Goal: Download file/media

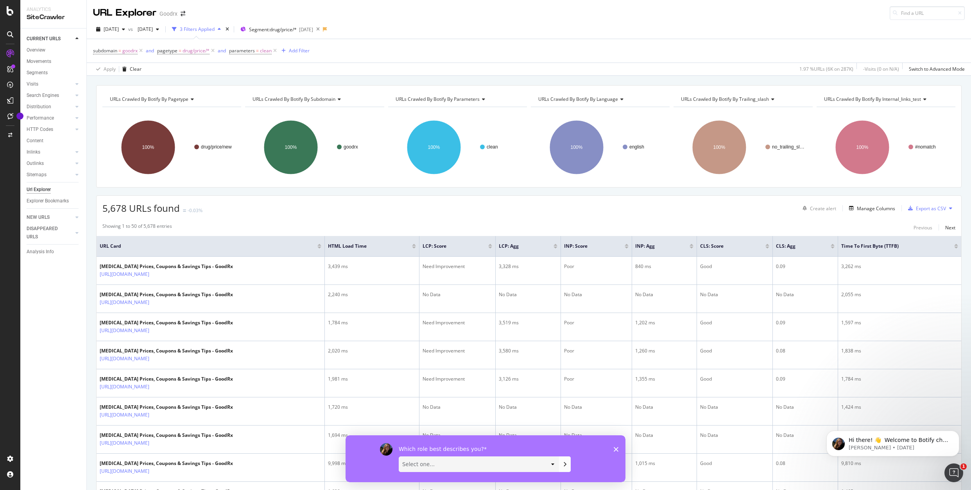
click at [614, 450] on icon "Close survey" at bounding box center [615, 449] width 5 height 5
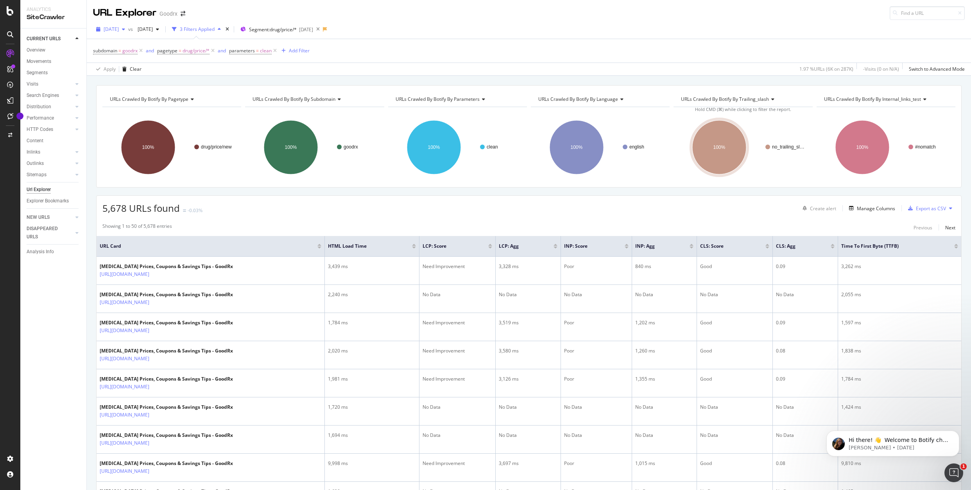
click at [128, 29] on div "button" at bounding box center [123, 29] width 9 height 5
click at [125, 29] on icon "button" at bounding box center [123, 29] width 3 height 5
click at [159, 29] on icon "button" at bounding box center [157, 29] width 3 height 5
click at [119, 29] on span "[DATE]" at bounding box center [111, 29] width 15 height 7
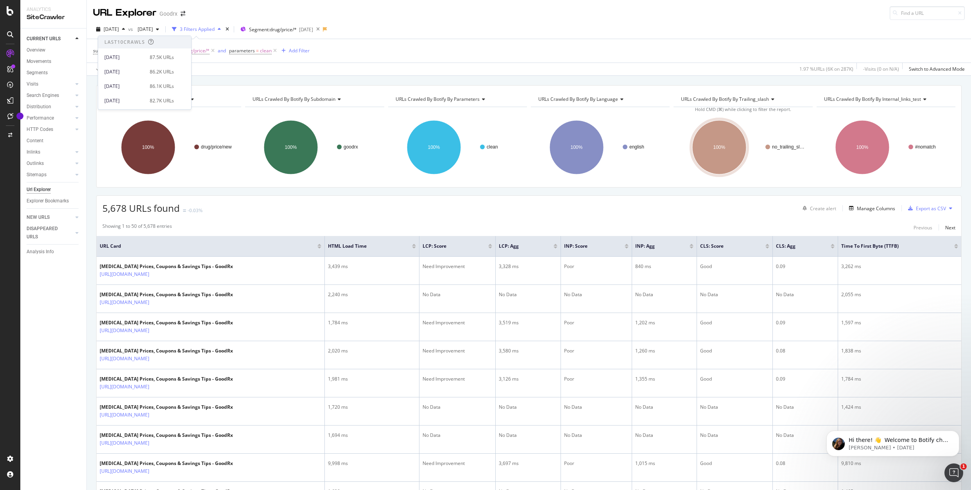
click at [440, 13] on div "URL Explorer Goodrx" at bounding box center [529, 10] width 884 height 20
click at [153, 27] on span "[DATE]" at bounding box center [143, 29] width 18 height 7
click at [401, 31] on div "2023 Dec. 22nd vs 2023 Oct. 13th 3 Filters Applied Segment: drug/price/* 2023-1…" at bounding box center [529, 31] width 884 height 16
click at [313, 32] on div "[DATE]" at bounding box center [306, 29] width 14 height 7
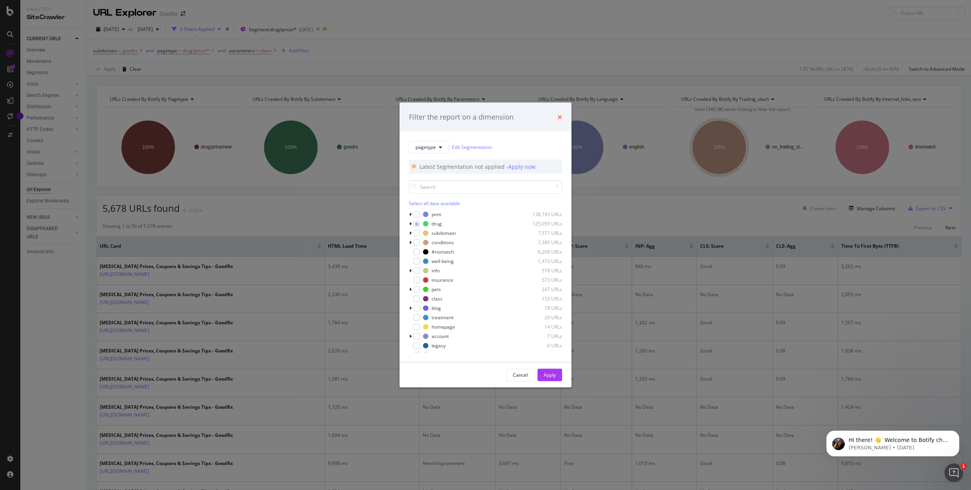
click at [560, 115] on icon "times" at bounding box center [559, 117] width 5 height 6
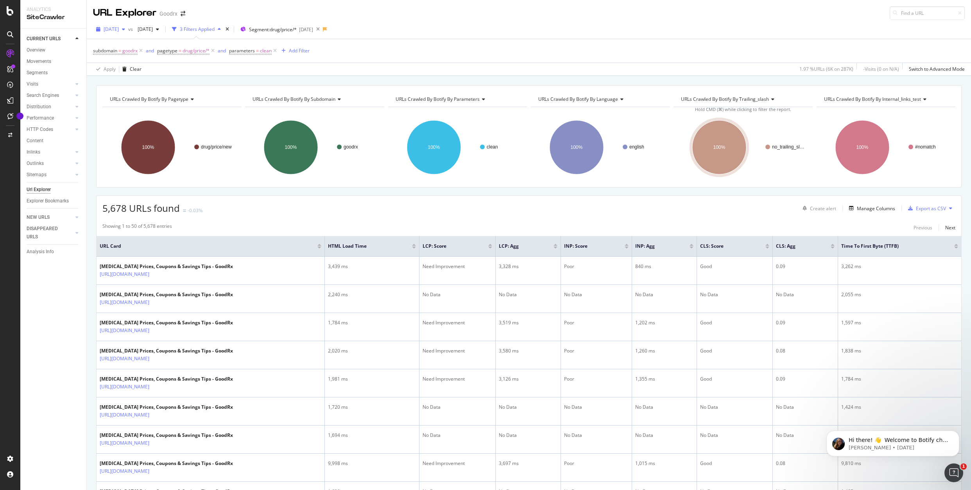
click at [119, 29] on span "[DATE]" at bounding box center [111, 29] width 15 height 7
click at [136, 94] on div "[DATE]" at bounding box center [125, 97] width 42 height 7
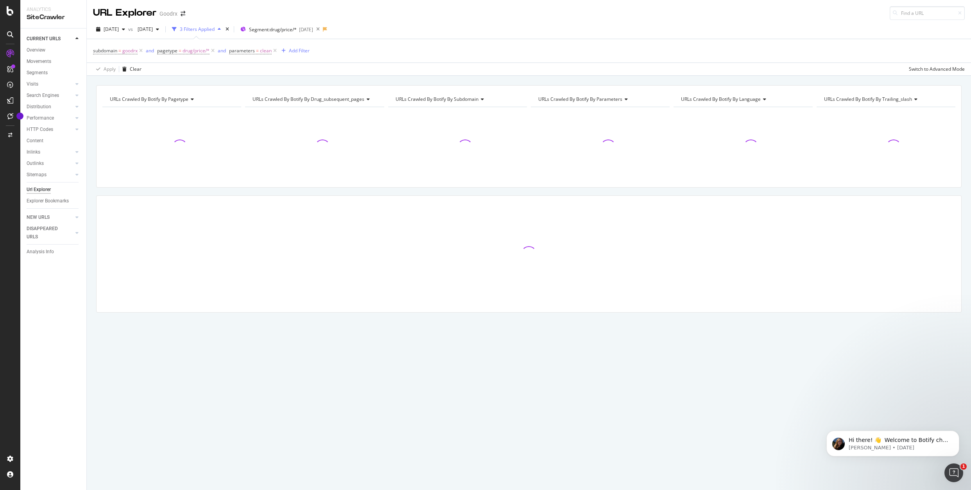
click at [134, 31] on span "vs" at bounding box center [131, 29] width 6 height 7
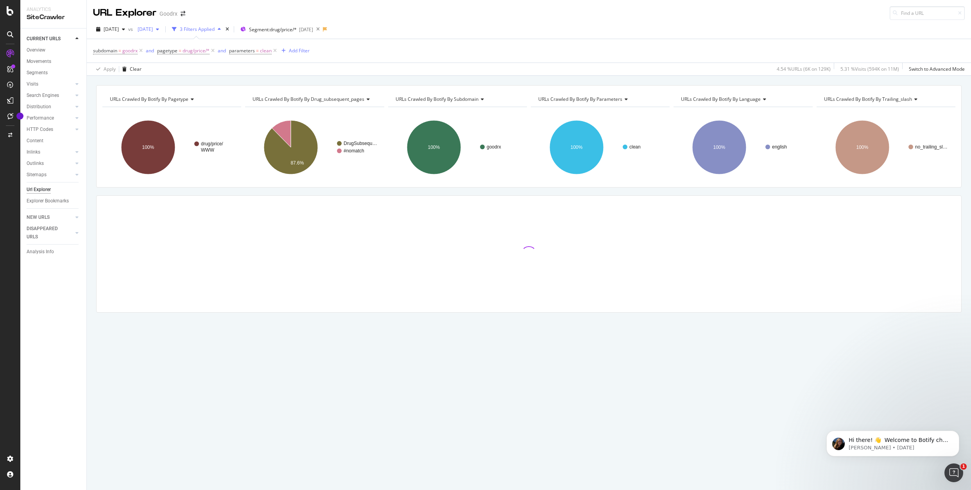
click at [153, 31] on span "[DATE]" at bounding box center [143, 29] width 18 height 7
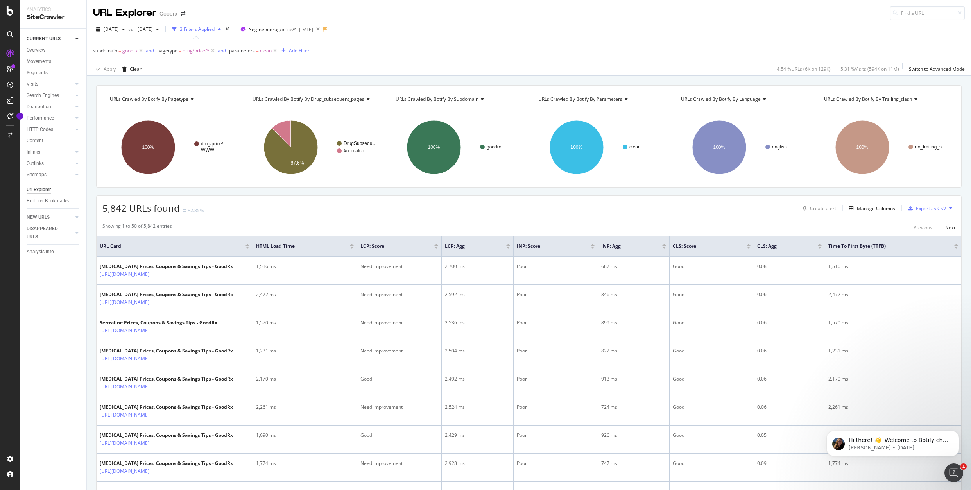
click at [418, 21] on div "2024 Sep. 13th vs 2023 Oct. 13th 3 Filters Applied Segment: drug/price/* 2024-0…" at bounding box center [529, 48] width 884 height 56
click at [153, 30] on span "[DATE]" at bounding box center [143, 29] width 18 height 7
click at [185, 41] on div "Last 10 Crawls" at bounding box center [172, 42] width 41 height 7
click at [180, 59] on div "[DATE]" at bounding box center [172, 57] width 41 height 7
click at [261, 9] on div "URL Explorer Goodrx" at bounding box center [529, 10] width 884 height 20
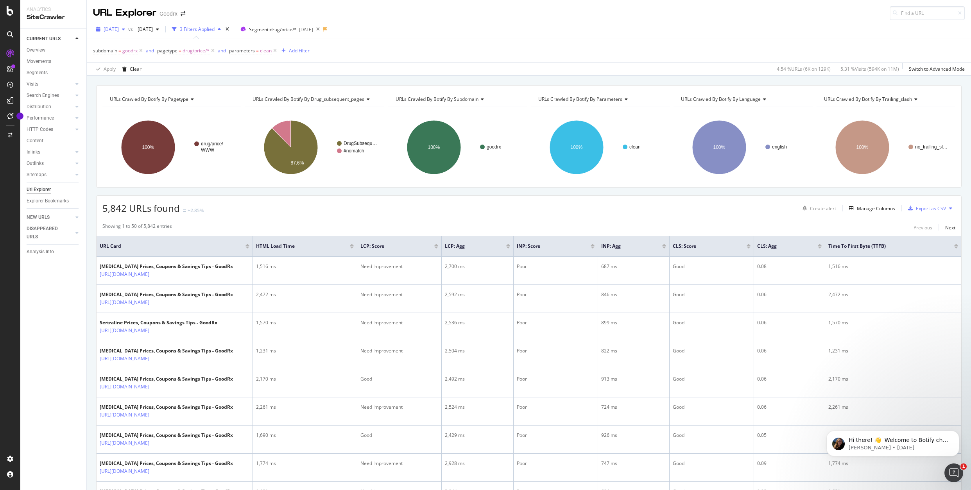
click at [125, 29] on icon "button" at bounding box center [123, 29] width 3 height 5
click at [142, 80] on div "[DATE]" at bounding box center [125, 80] width 42 height 7
click at [932, 211] on div "Export as CSV" at bounding box center [931, 208] width 30 height 7
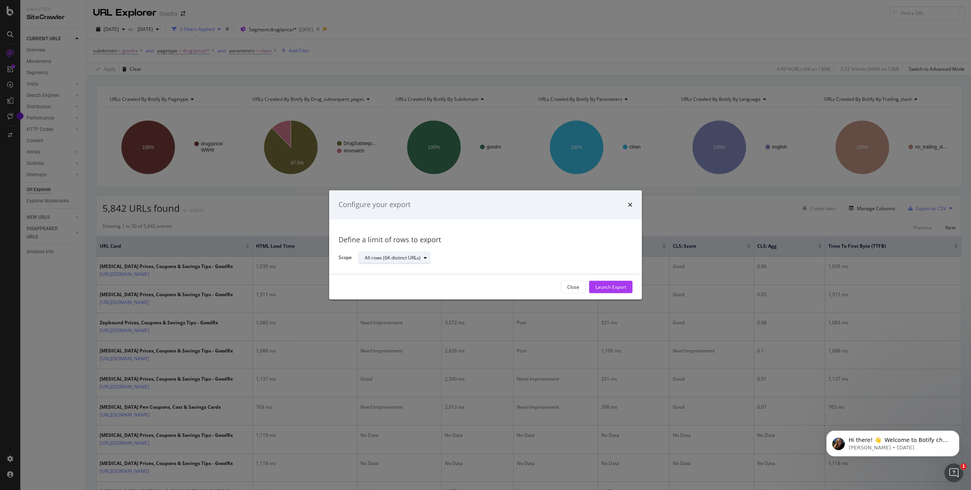
click at [399, 261] on div "All rows (6K distinct URLs)" at bounding box center [397, 257] width 65 height 11
click at [399, 271] on div "All rows (6K distinct URLs)" at bounding box center [398, 271] width 61 height 7
click at [492, 257] on div "All rows (6K distinct URLs)" at bounding box center [492, 258] width 268 height 14
click at [615, 288] on div "Launch Export" at bounding box center [610, 287] width 31 height 7
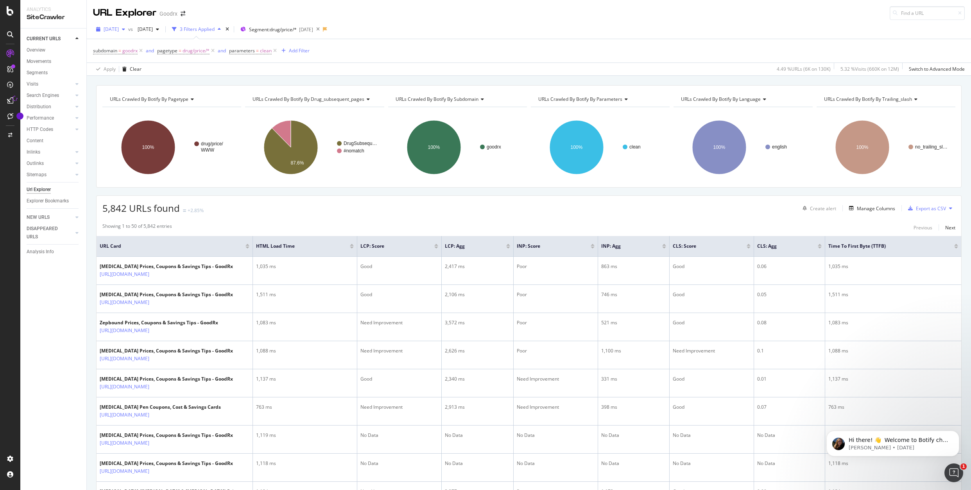
click at [128, 31] on div "button" at bounding box center [123, 29] width 9 height 5
click at [141, 88] on div "[DATE]" at bounding box center [124, 86] width 41 height 7
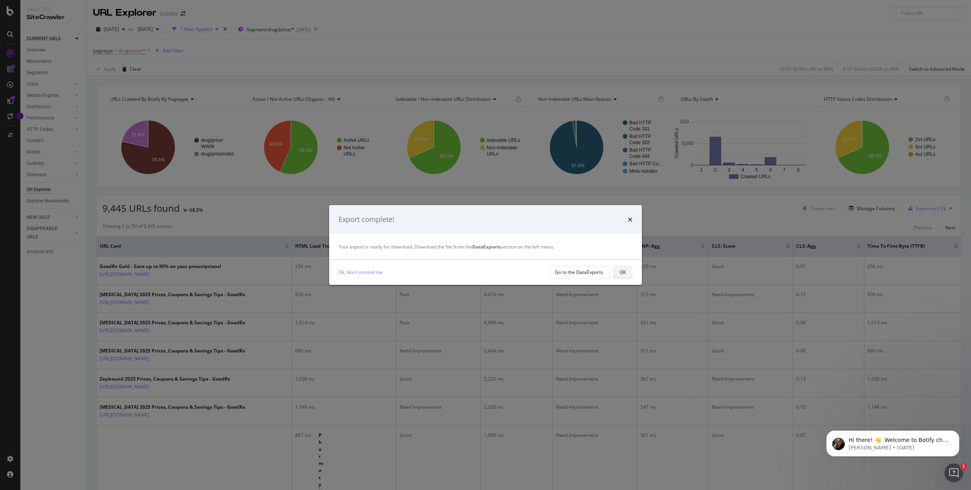
click at [621, 271] on div "OK" at bounding box center [622, 272] width 6 height 7
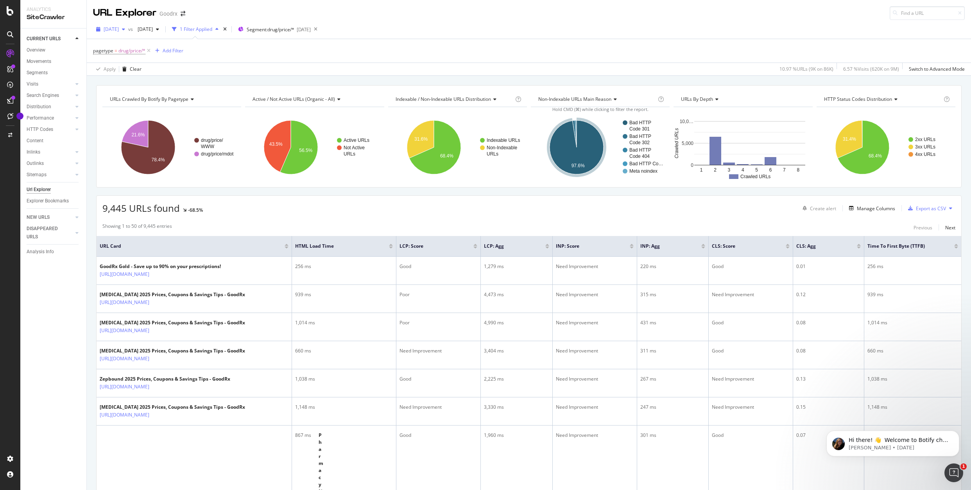
click at [119, 26] on span "[DATE]" at bounding box center [111, 29] width 15 height 7
click at [121, 59] on div "[DATE]" at bounding box center [125, 58] width 42 height 7
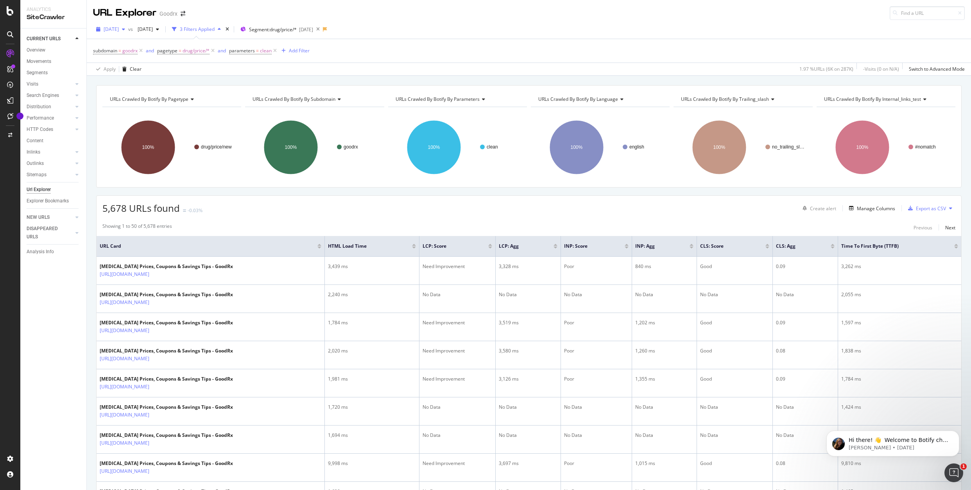
click at [119, 31] on span "[DATE]" at bounding box center [111, 29] width 15 height 7
click at [141, 89] on div "[DATE]" at bounding box center [125, 88] width 42 height 7
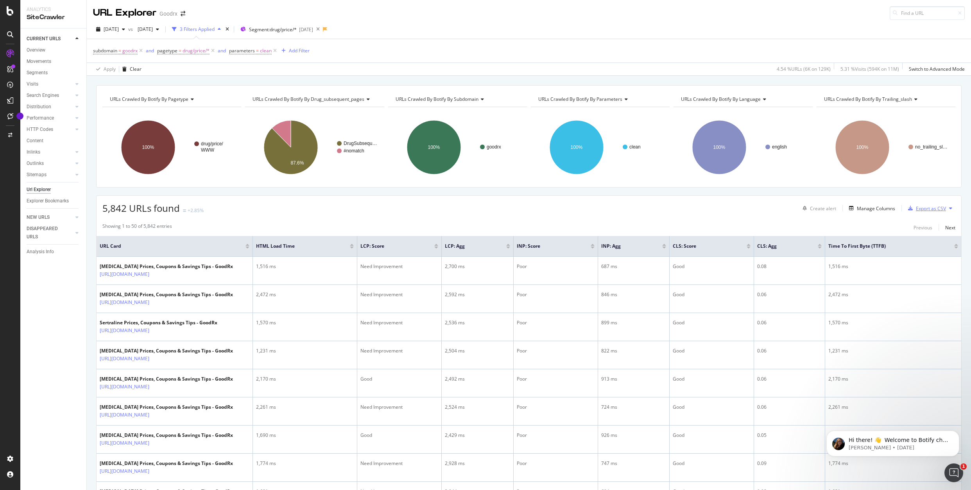
click at [939, 209] on div "Export as CSV" at bounding box center [931, 208] width 30 height 7
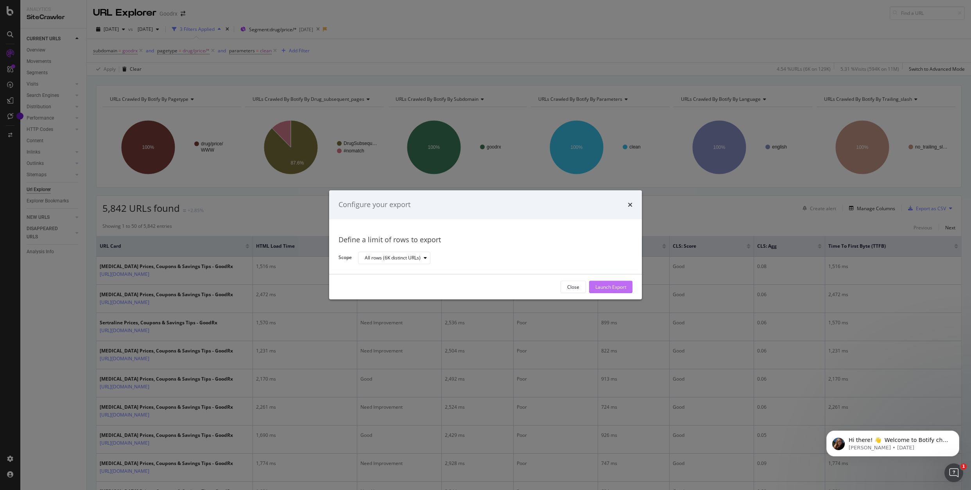
click at [601, 284] on div "Launch Export" at bounding box center [610, 287] width 31 height 7
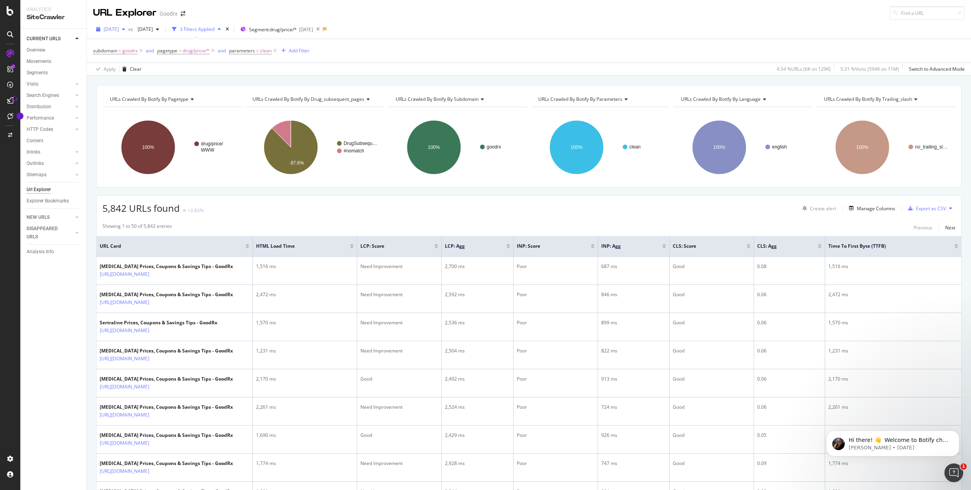
click at [115, 27] on span "[DATE]" at bounding box center [111, 29] width 15 height 7
click at [137, 73] on div "[DATE] 125K URLs" at bounding box center [144, 68] width 93 height 11
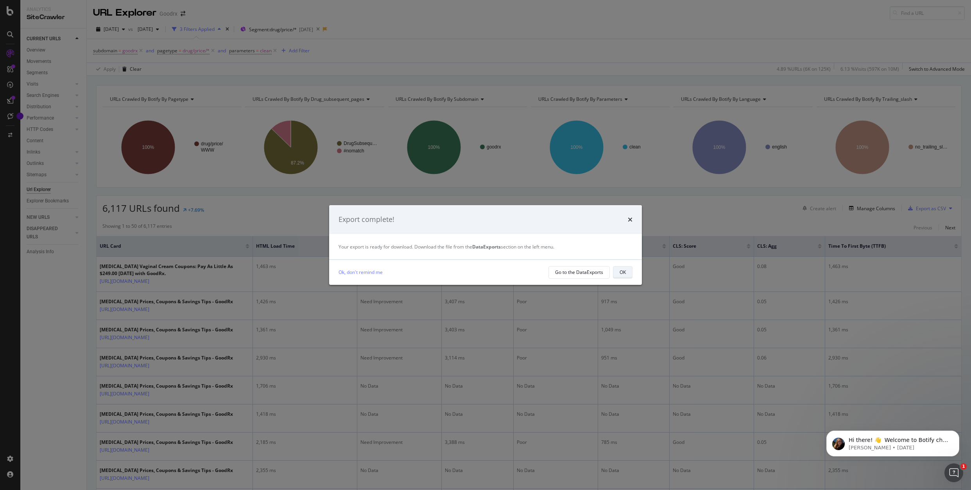
click at [625, 266] on button "OK" at bounding box center [623, 272] width 20 height 13
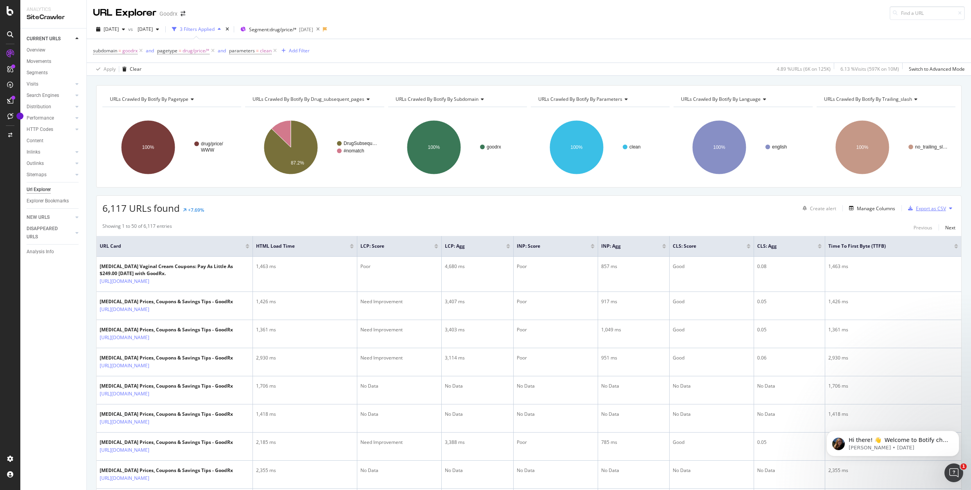
click at [937, 208] on div "Export as CSV" at bounding box center [931, 208] width 30 height 7
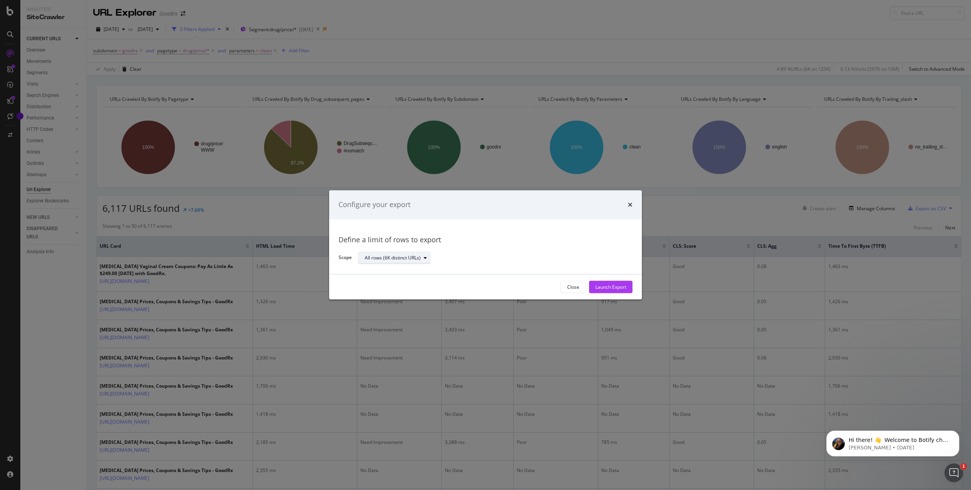
click at [402, 254] on div "All rows (6K distinct URLs)" at bounding box center [397, 257] width 65 height 11
click at [464, 251] on div "All rows (6K distinct URLs)" at bounding box center [492, 258] width 268 height 14
click at [604, 286] on div "Launch Export" at bounding box center [610, 287] width 31 height 7
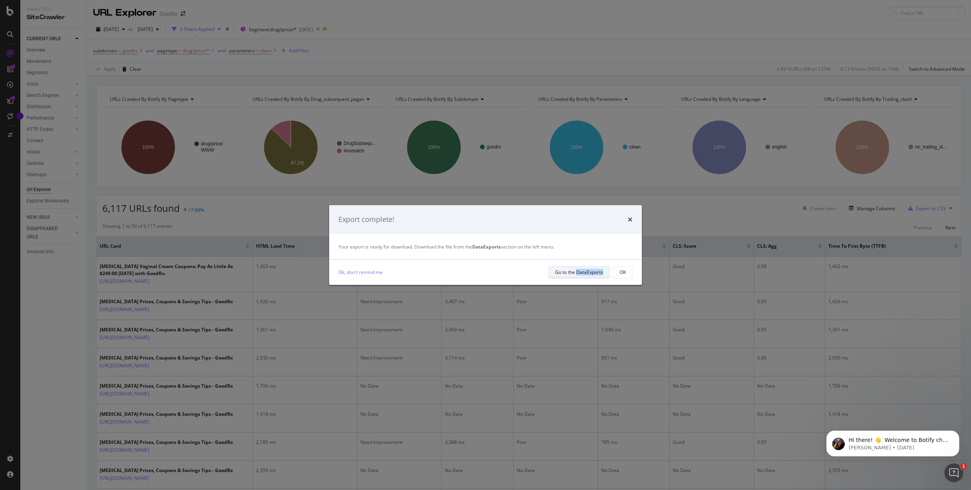
click at [568, 269] on div "Go to the DataExports" at bounding box center [579, 272] width 48 height 7
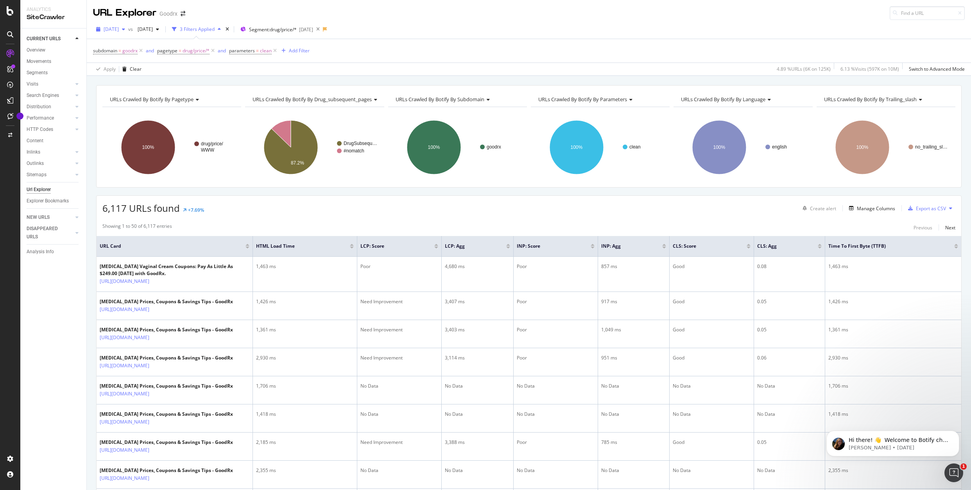
click at [119, 30] on span "[DATE]" at bounding box center [111, 29] width 15 height 7
click at [139, 68] on div "[DATE]" at bounding box center [125, 65] width 42 height 7
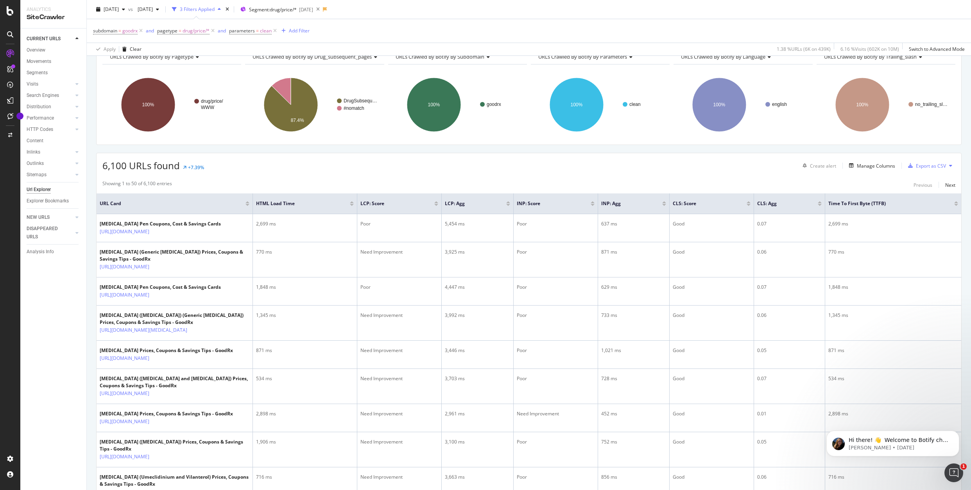
scroll to position [50, 0]
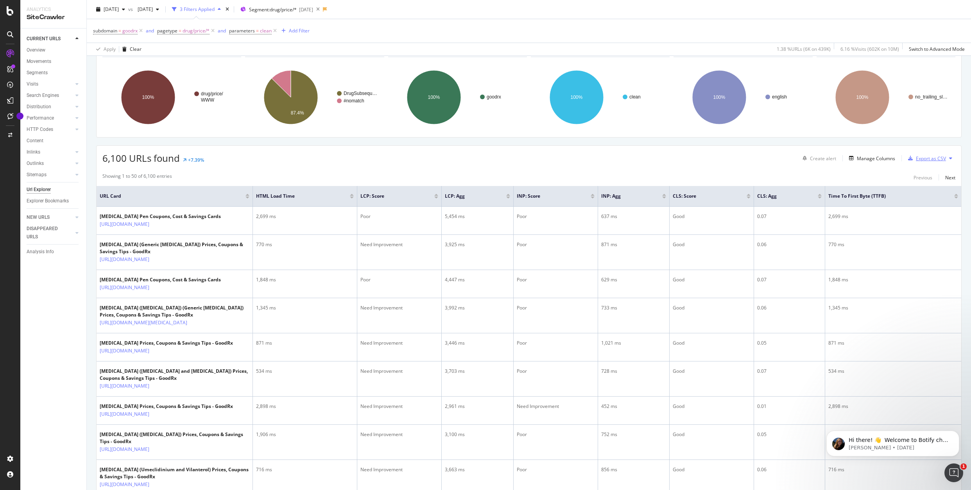
click at [937, 158] on div "Export as CSV" at bounding box center [931, 158] width 30 height 7
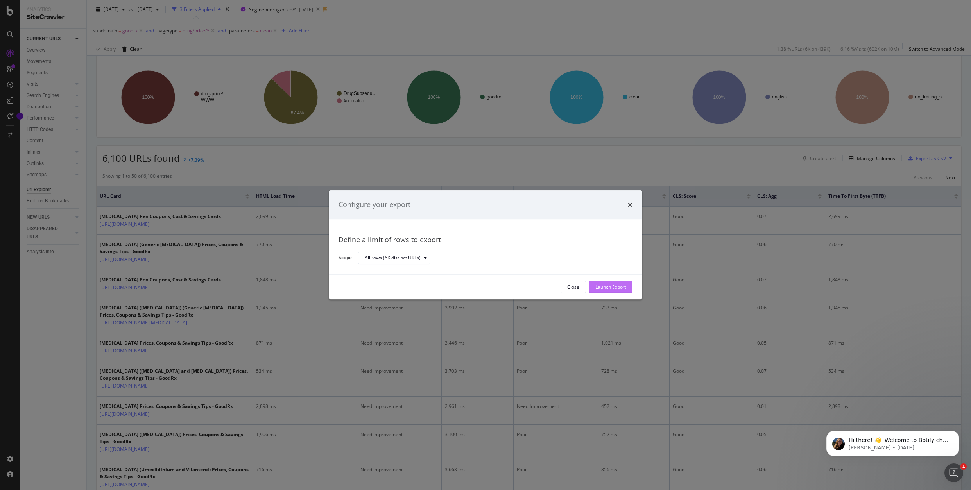
click at [626, 289] on button "Launch Export" at bounding box center [610, 287] width 43 height 13
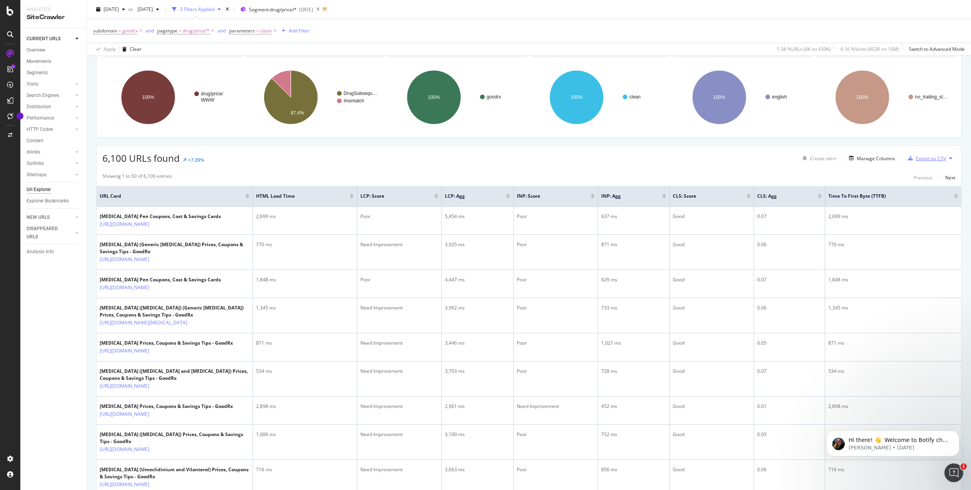
scroll to position [0, 0]
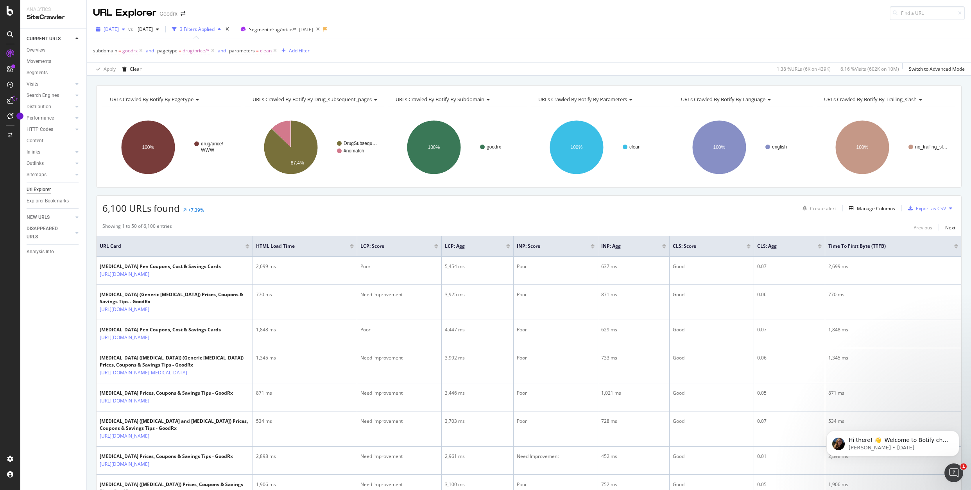
click at [119, 30] on span "[DATE]" at bounding box center [111, 29] width 15 height 7
click at [134, 74] on div "[DATE]" at bounding box center [125, 72] width 42 height 7
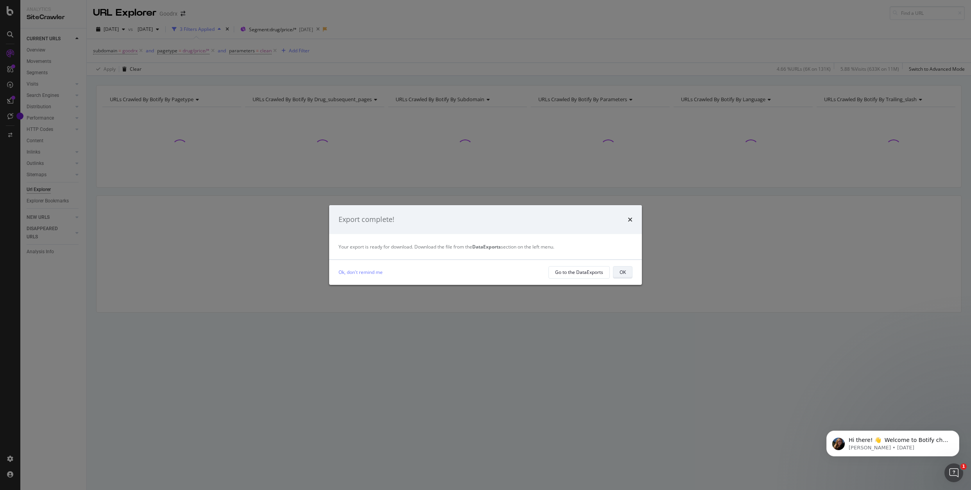
click at [627, 274] on button "OK" at bounding box center [623, 272] width 20 height 13
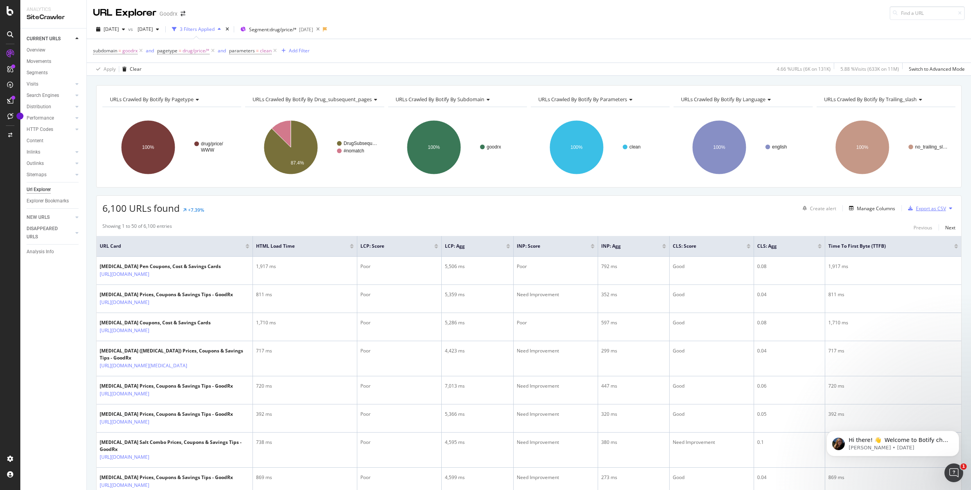
click at [928, 208] on div "Export as CSV" at bounding box center [931, 208] width 30 height 7
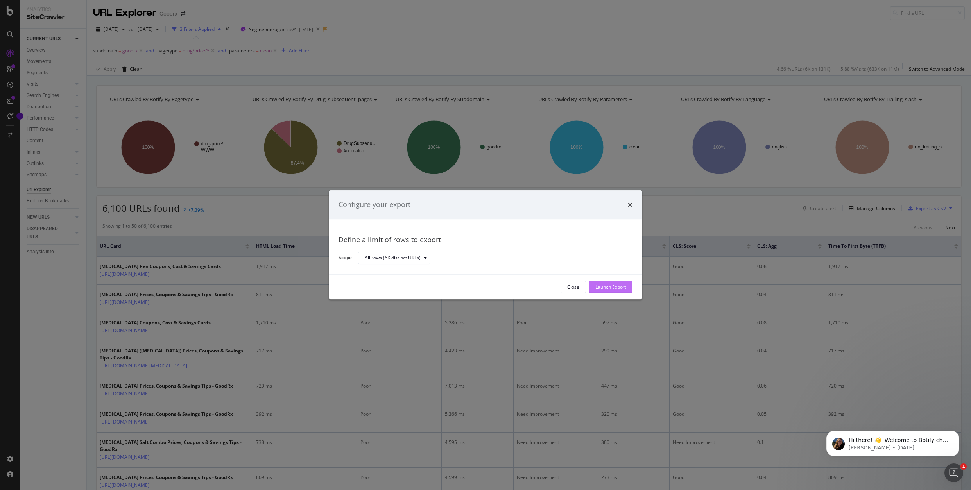
click at [611, 288] on div "Launch Export" at bounding box center [610, 287] width 31 height 7
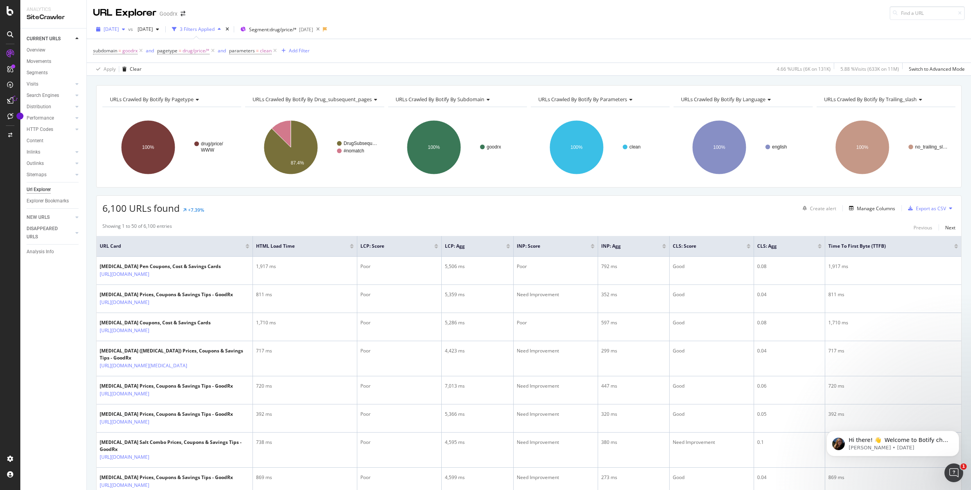
click at [119, 31] on span "[DATE]" at bounding box center [111, 29] width 15 height 7
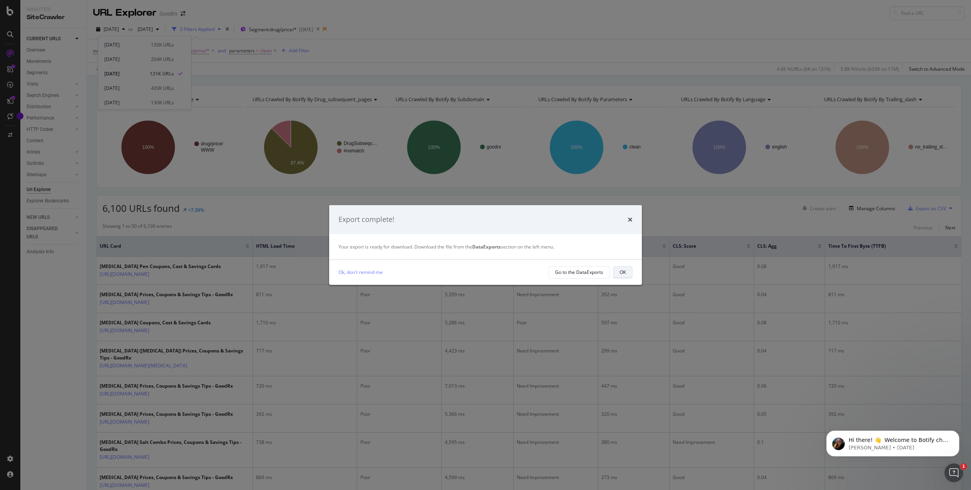
click at [624, 275] on div "OK" at bounding box center [622, 272] width 6 height 7
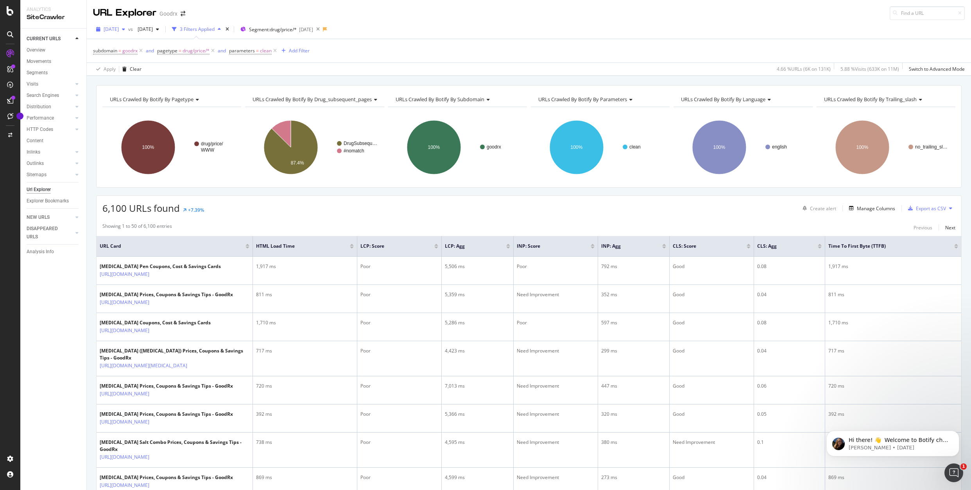
click at [125, 30] on icon "button" at bounding box center [123, 29] width 3 height 5
click at [143, 72] on div "[DATE]" at bounding box center [125, 71] width 42 height 7
click at [937, 209] on div "Export as CSV" at bounding box center [931, 208] width 30 height 7
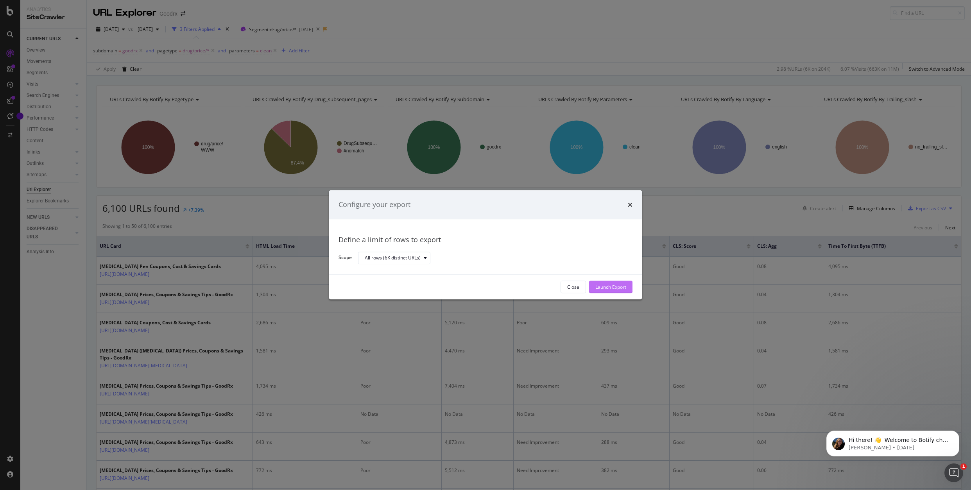
click at [607, 286] on div "Launch Export" at bounding box center [610, 287] width 31 height 7
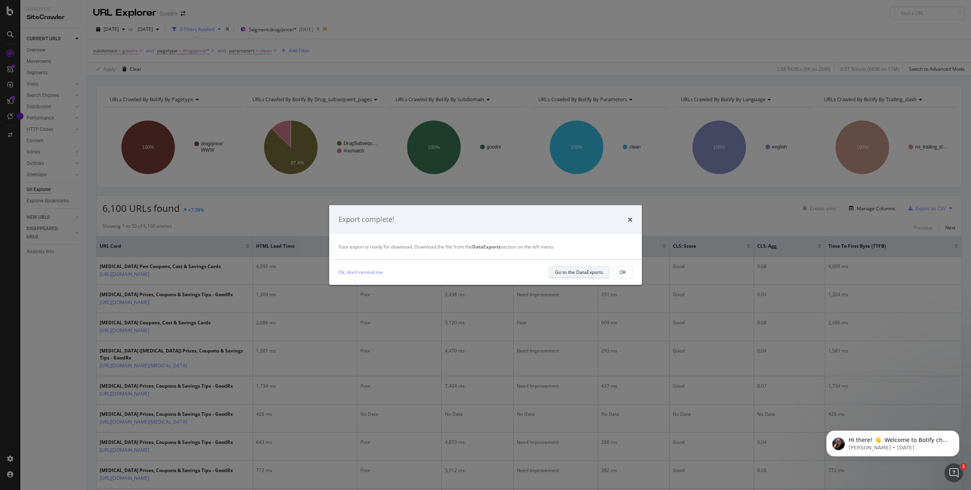
click at [578, 274] on div "Go to the DataExports" at bounding box center [579, 272] width 48 height 7
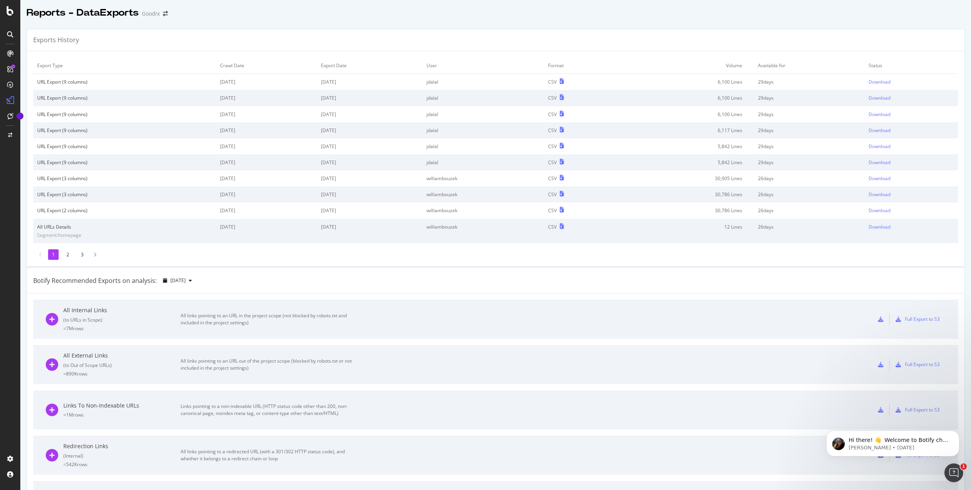
click at [538, 166] on td "jdalal" at bounding box center [483, 162] width 122 height 16
click at [877, 162] on div "Download" at bounding box center [879, 162] width 22 height 7
click at [876, 146] on div "Download" at bounding box center [879, 146] width 22 height 7
click at [877, 129] on div "Download" at bounding box center [879, 130] width 22 height 7
drag, startPoint x: 245, startPoint y: 113, endPoint x: 209, endPoint y: 114, distance: 35.6
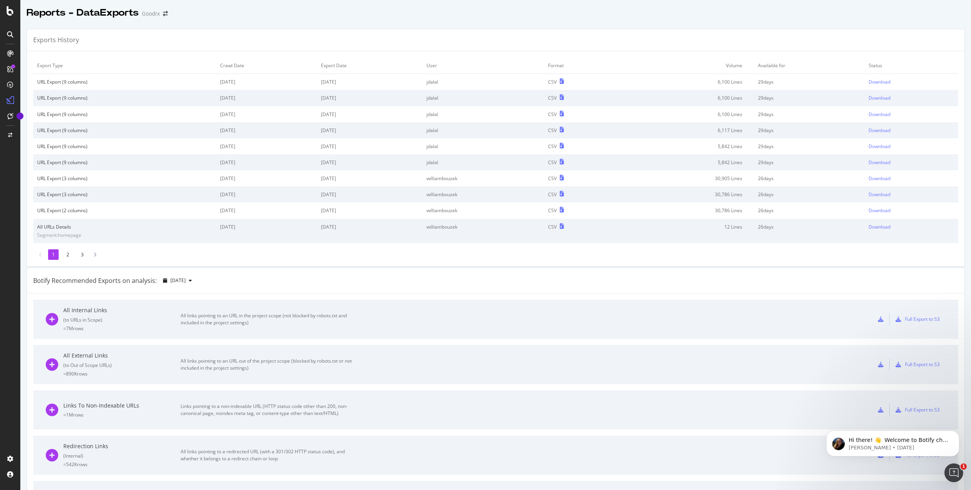
click at [216, 114] on td "[DATE]" at bounding box center [266, 114] width 101 height 16
click at [228, 98] on td "[DATE]" at bounding box center [266, 98] width 101 height 16
click at [544, 111] on td "jdalal" at bounding box center [483, 114] width 122 height 16
click at [828, 113] on td "29 days" at bounding box center [809, 114] width 111 height 16
click at [884, 116] on div "Download" at bounding box center [879, 114] width 22 height 7
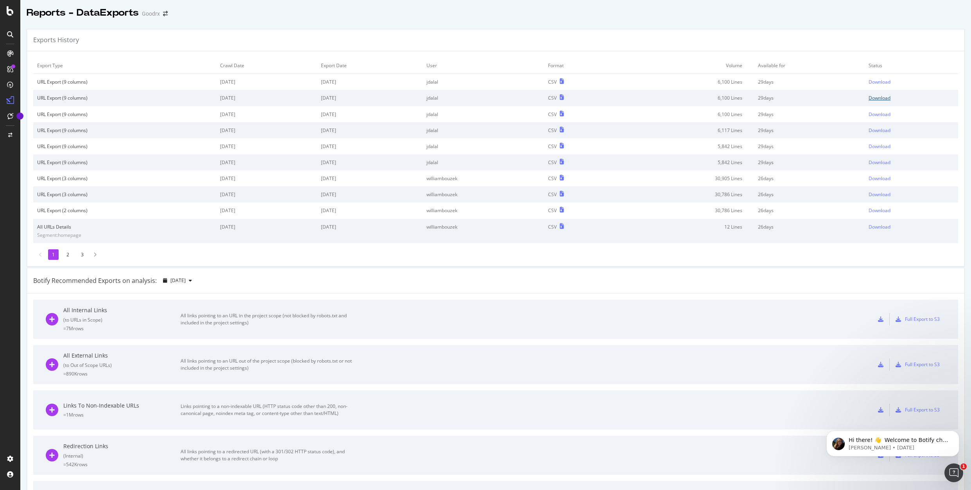
click at [890, 99] on div "Download" at bounding box center [879, 98] width 22 height 7
click at [879, 80] on div "Download" at bounding box center [879, 82] width 22 height 7
